Goal: Task Accomplishment & Management: Manage account settings

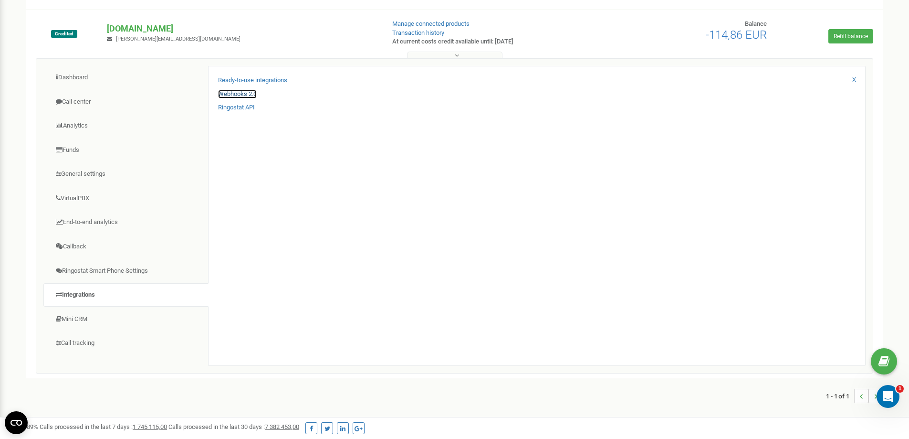
click at [232, 93] on link "Webhooks 2.0" at bounding box center [237, 94] width 39 height 9
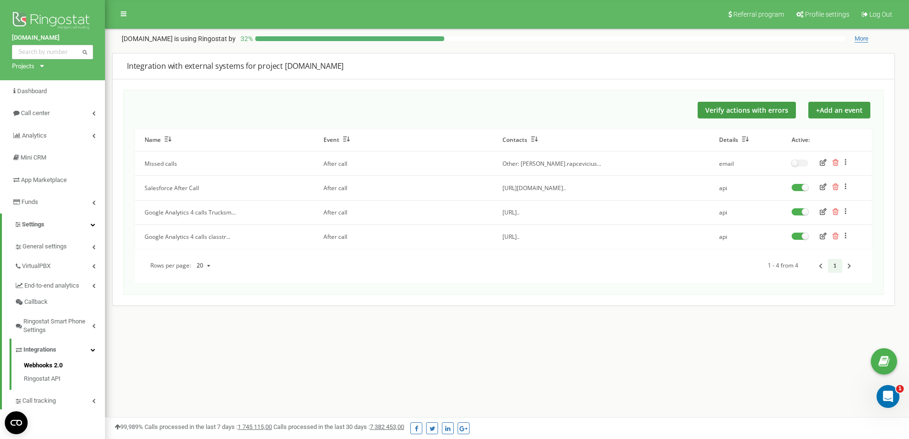
click at [820, 189] on icon "button" at bounding box center [823, 186] width 7 height 7
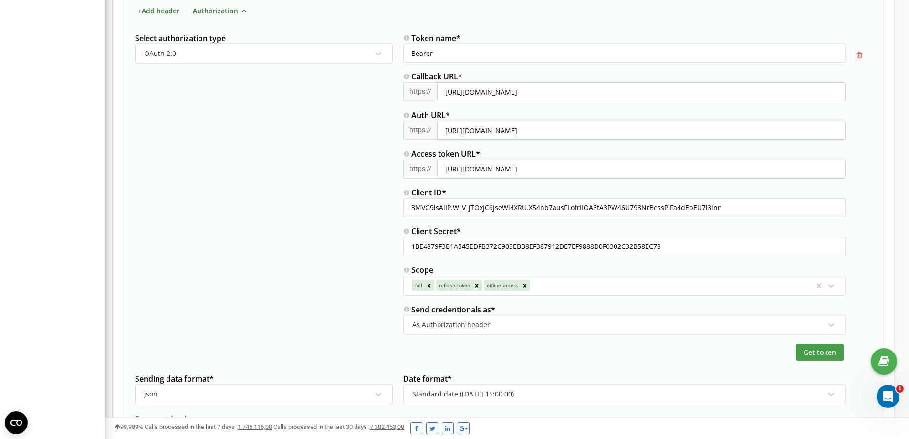
scroll to position [430, 0]
